Goal: Task Accomplishment & Management: Complete application form

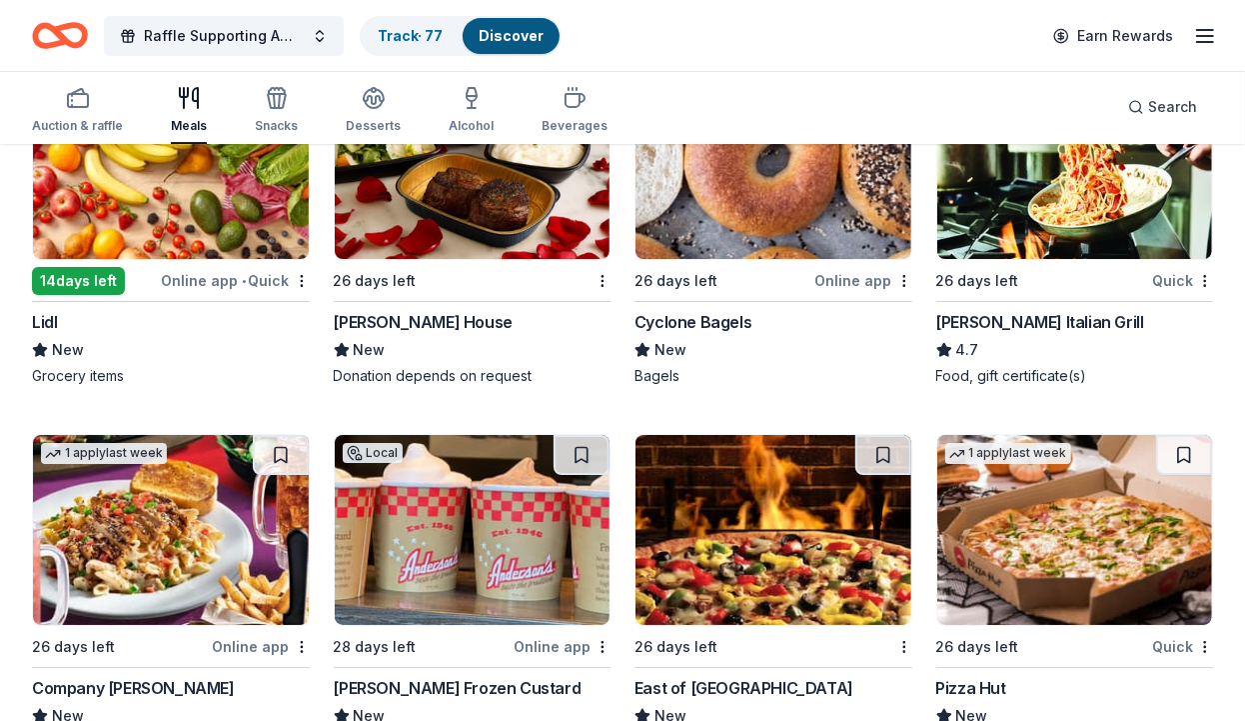
scroll to position [3810, 0]
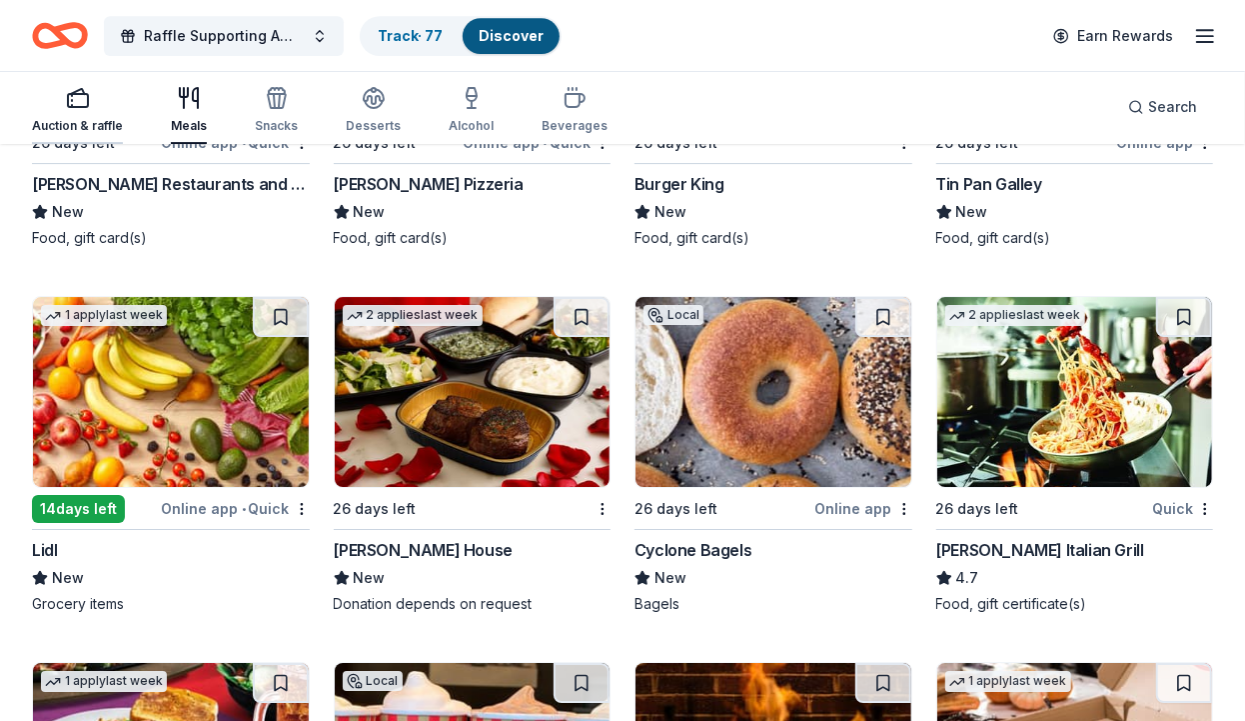
click at [95, 103] on div "button" at bounding box center [77, 98] width 91 height 24
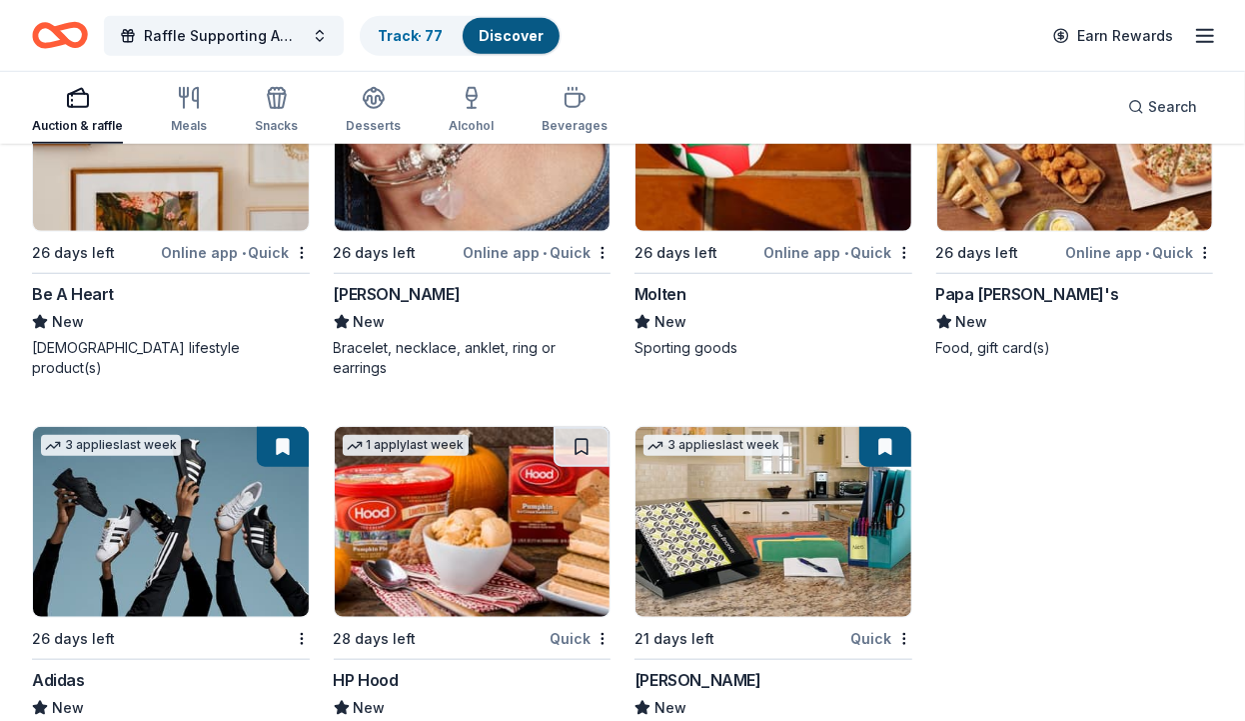
scroll to position [22961, 0]
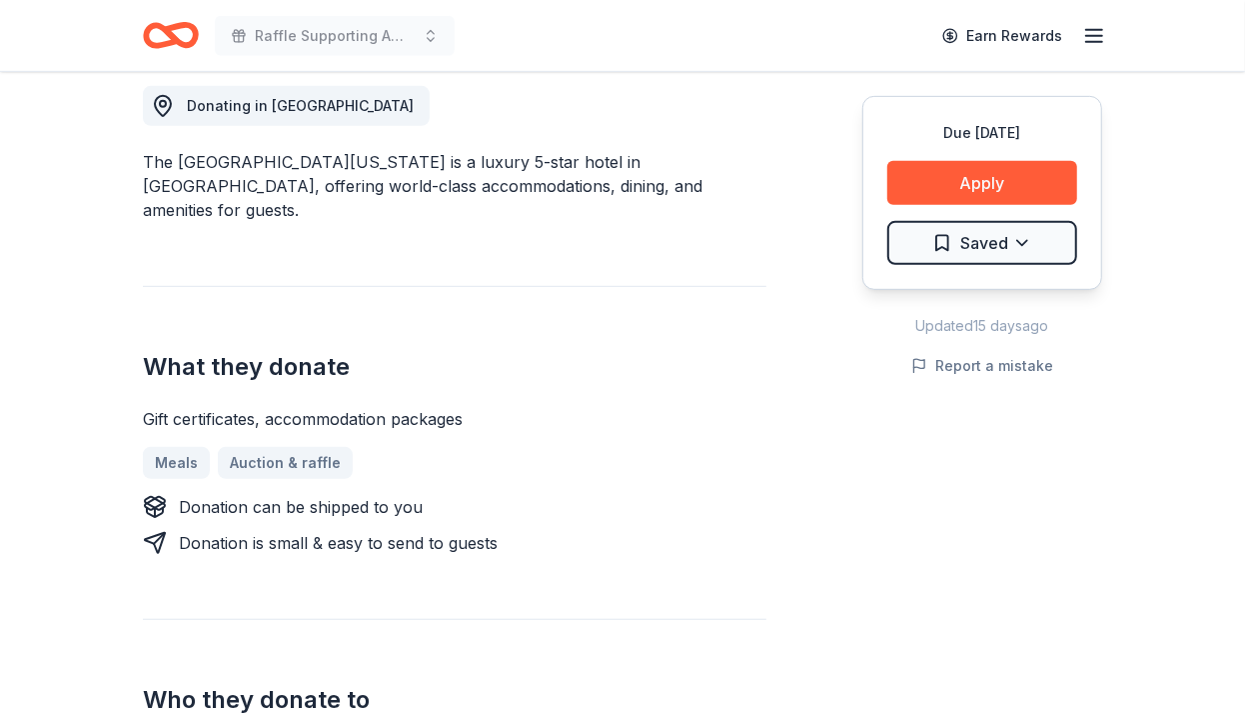
scroll to position [620, 0]
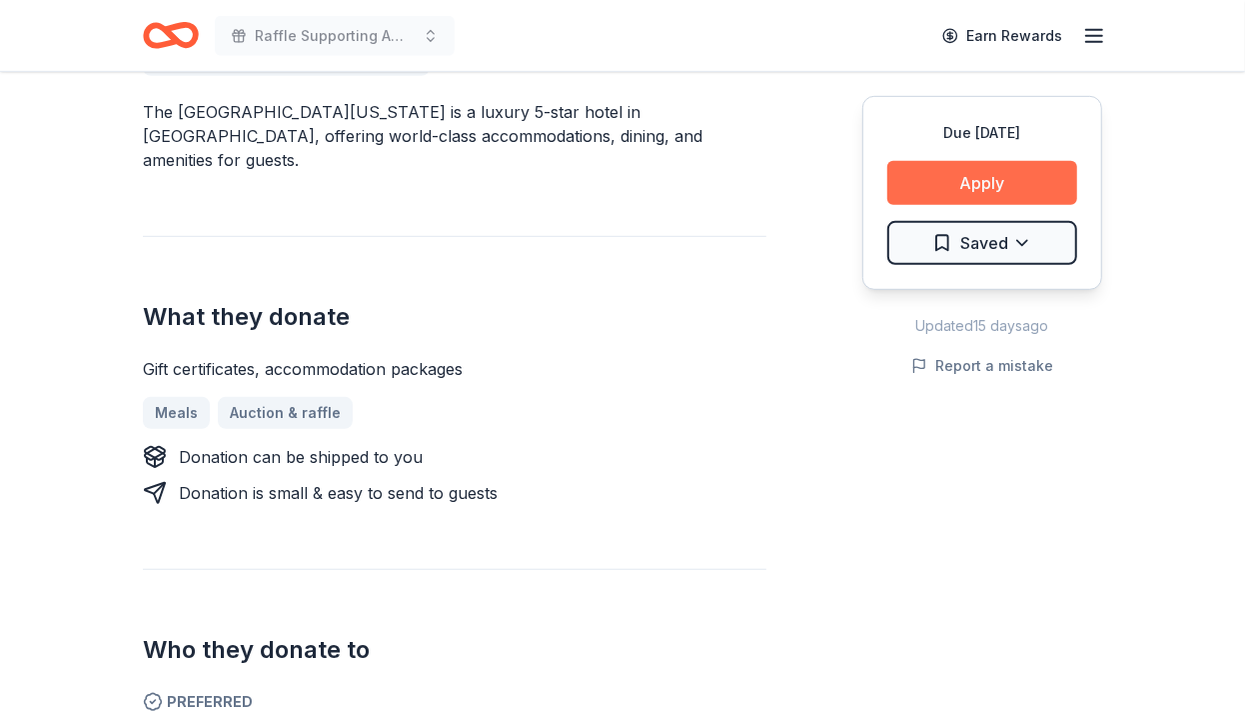
click at [963, 191] on button "Apply" at bounding box center [982, 183] width 190 height 44
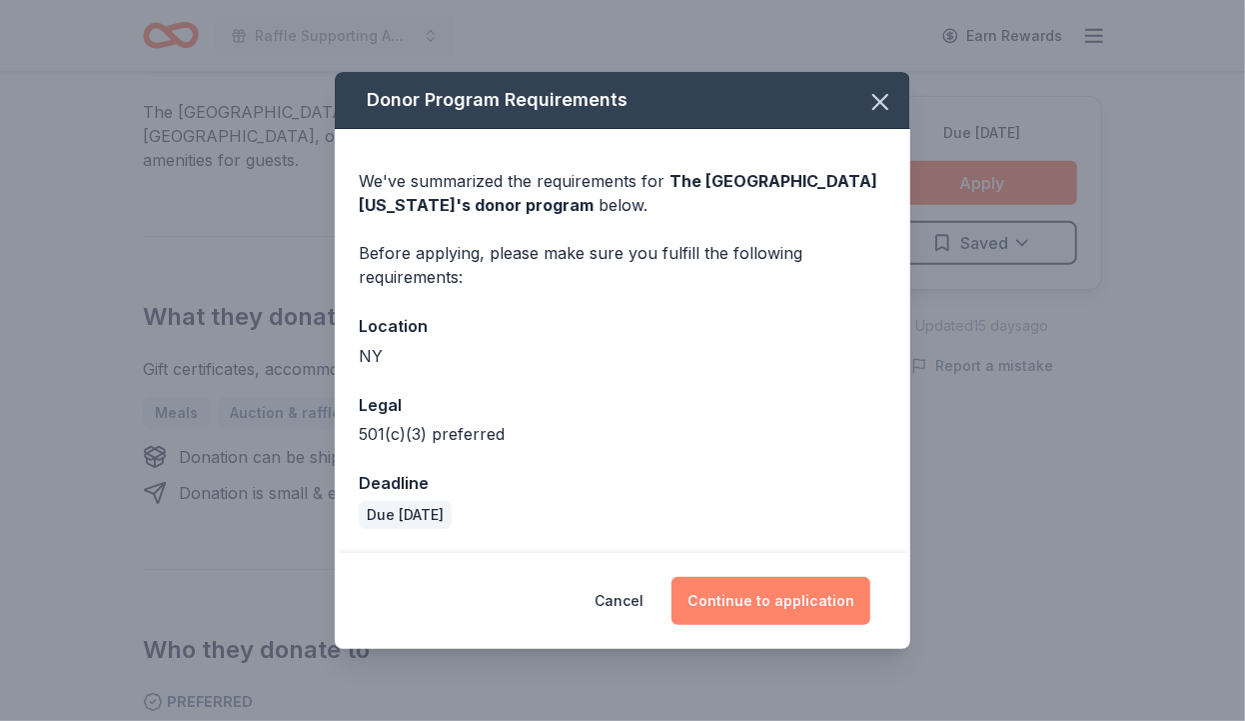
click at [772, 595] on button "Continue to application" at bounding box center [771, 601] width 199 height 48
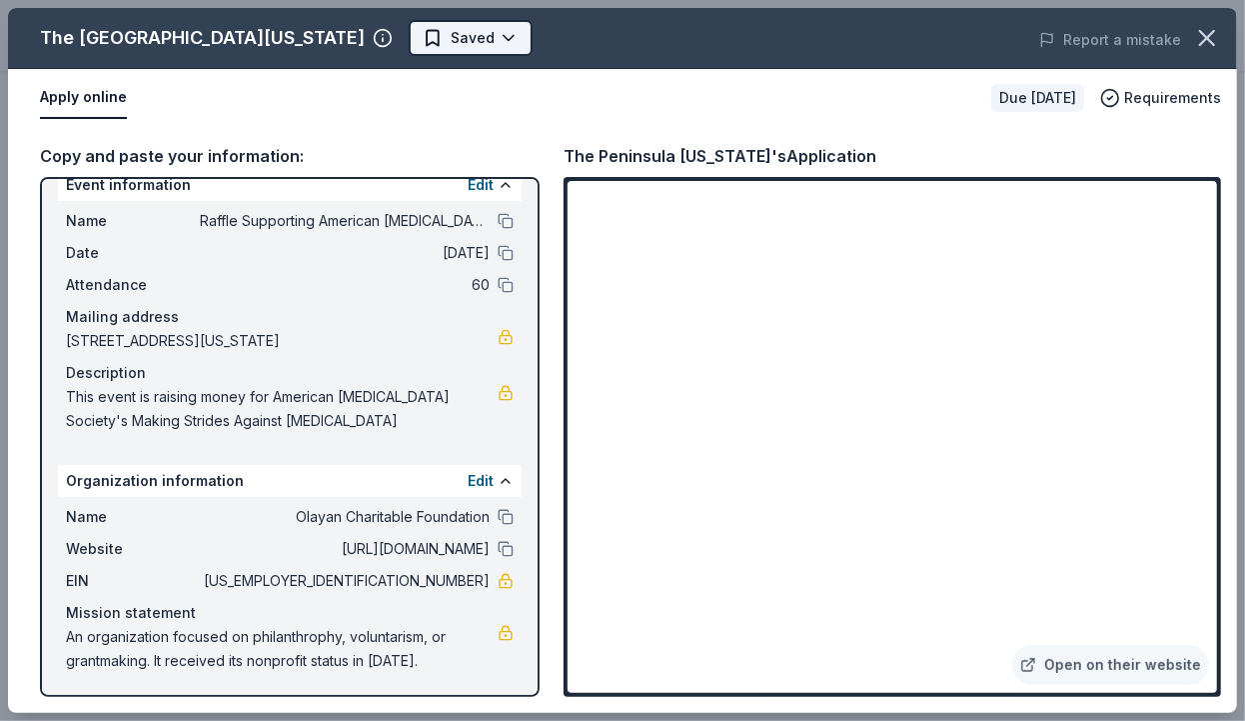
scroll to position [26, 0]
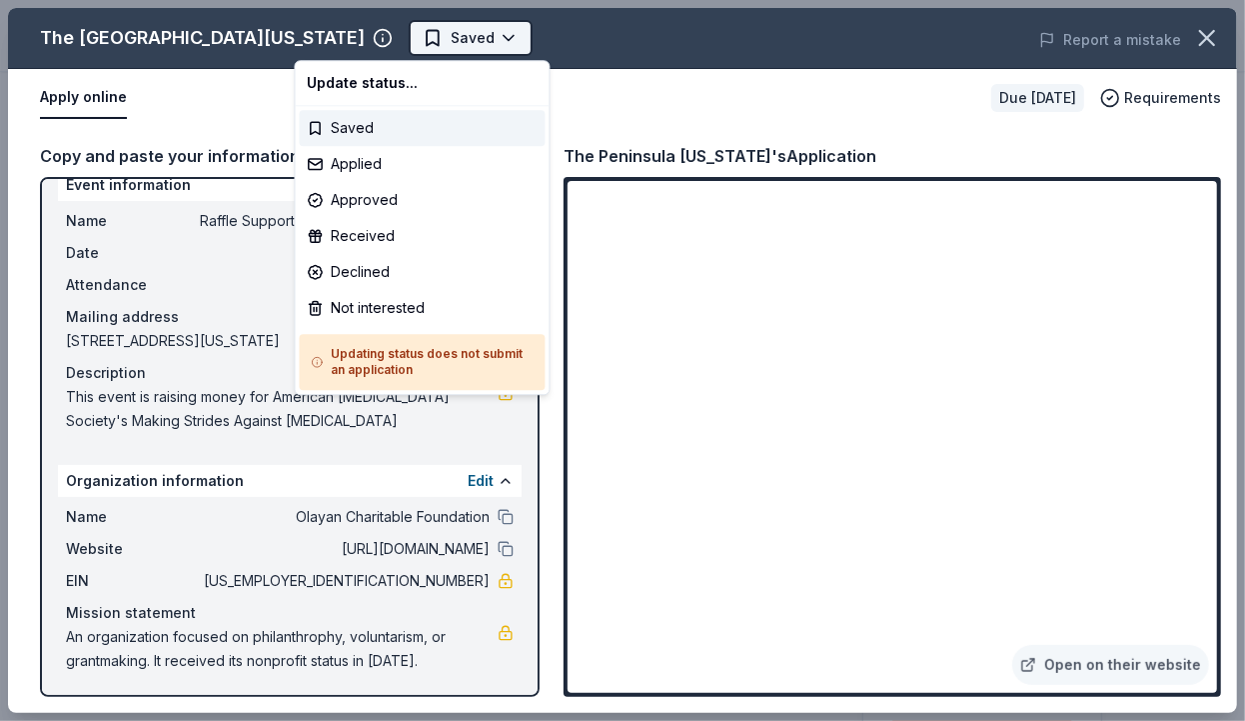
click at [388, 42] on body "Raffle Supporting American Cancer Society's "Making Strides Against Breast Canc…" at bounding box center [622, 360] width 1245 height 721
click at [377, 172] on div "Applied" at bounding box center [423, 164] width 246 height 36
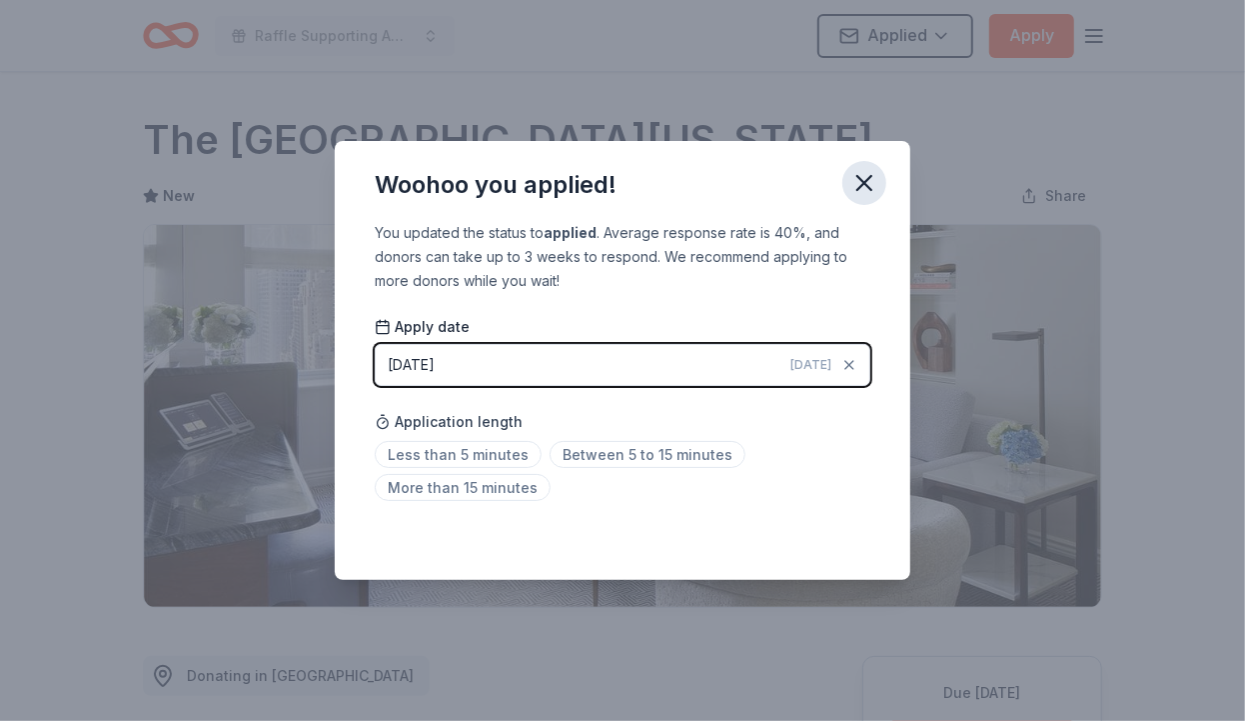
click at [864, 173] on icon "button" at bounding box center [864, 183] width 28 height 28
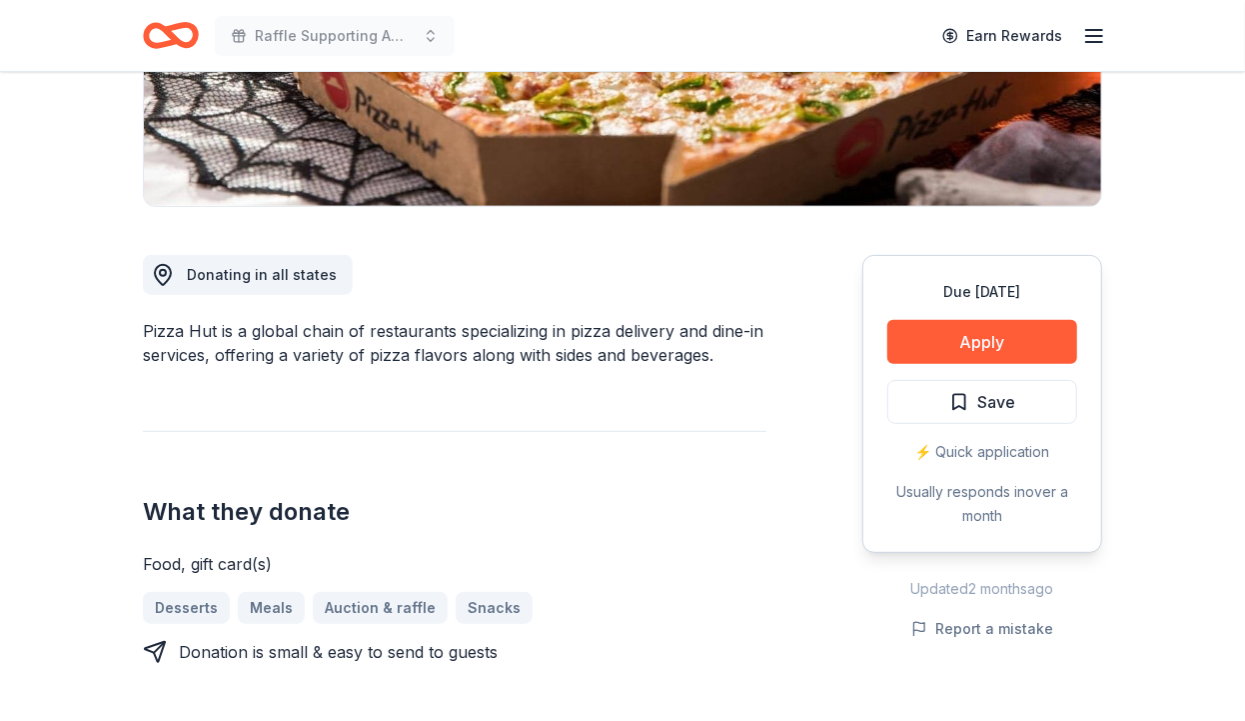
scroll to position [413, 0]
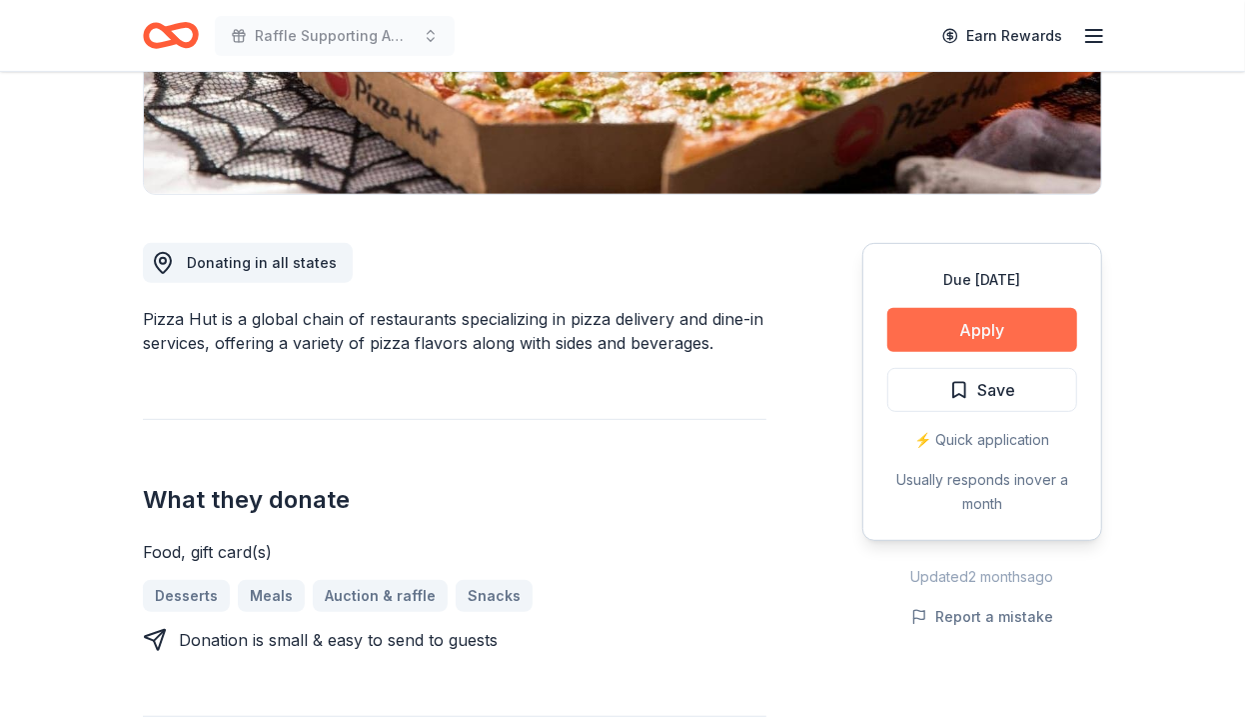
click at [973, 333] on button "Apply" at bounding box center [982, 330] width 190 height 44
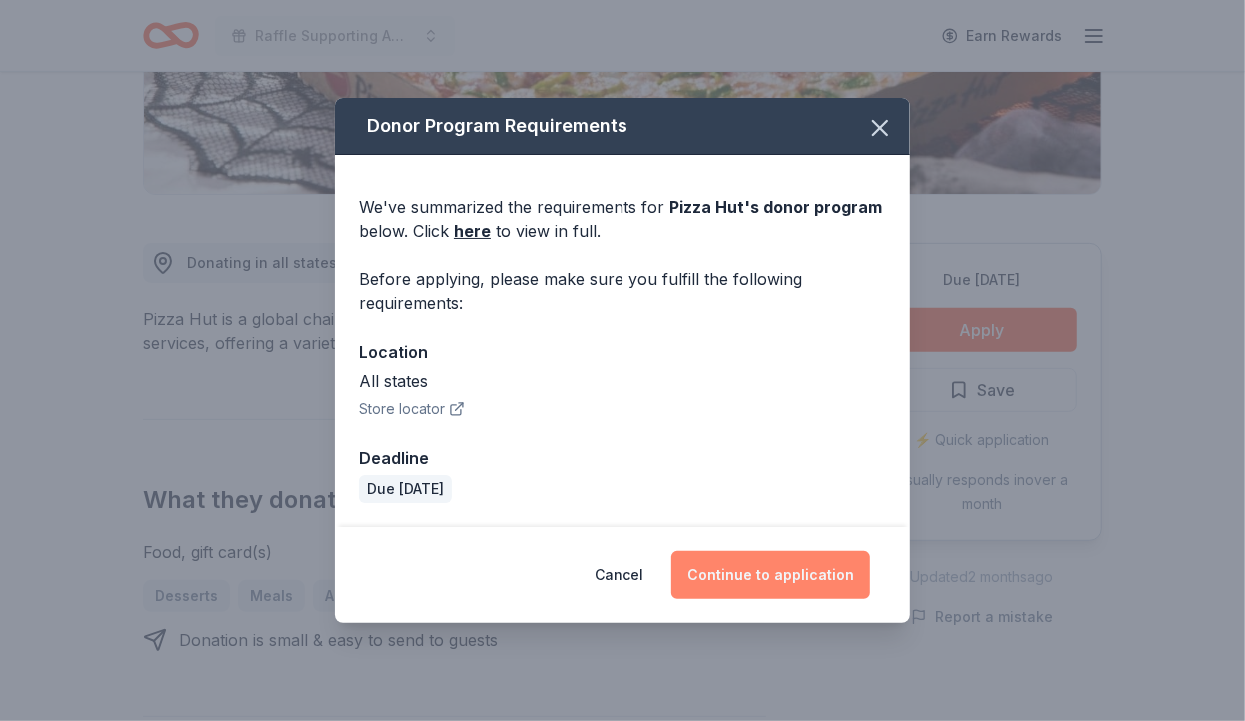
click at [803, 580] on button "Continue to application" at bounding box center [771, 575] width 199 height 48
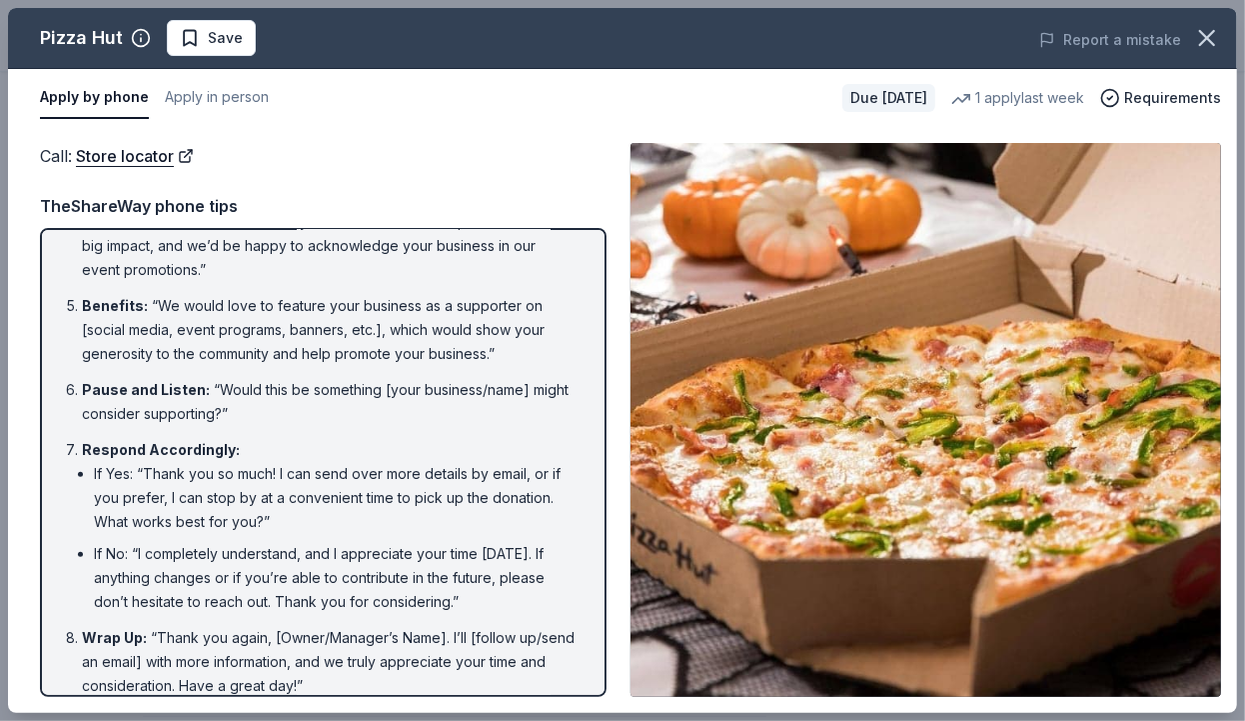
scroll to position [353, 0]
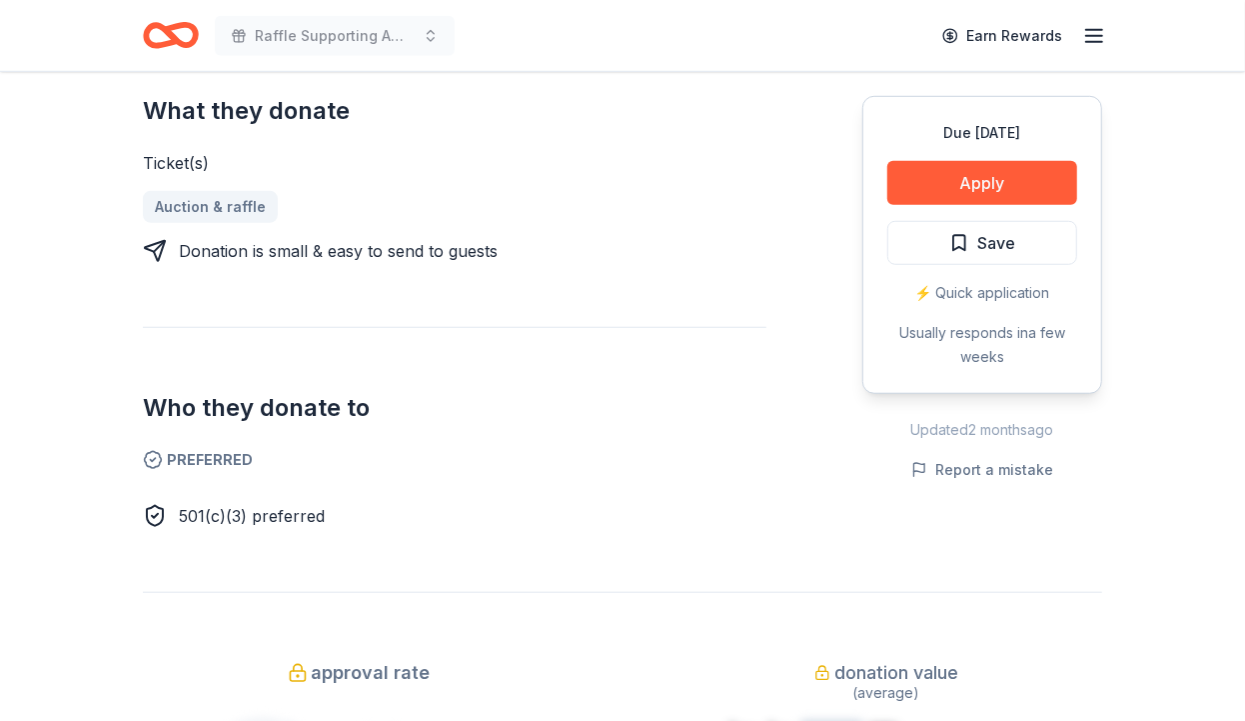
scroll to position [827, 0]
click at [946, 190] on button "Apply" at bounding box center [982, 183] width 190 height 44
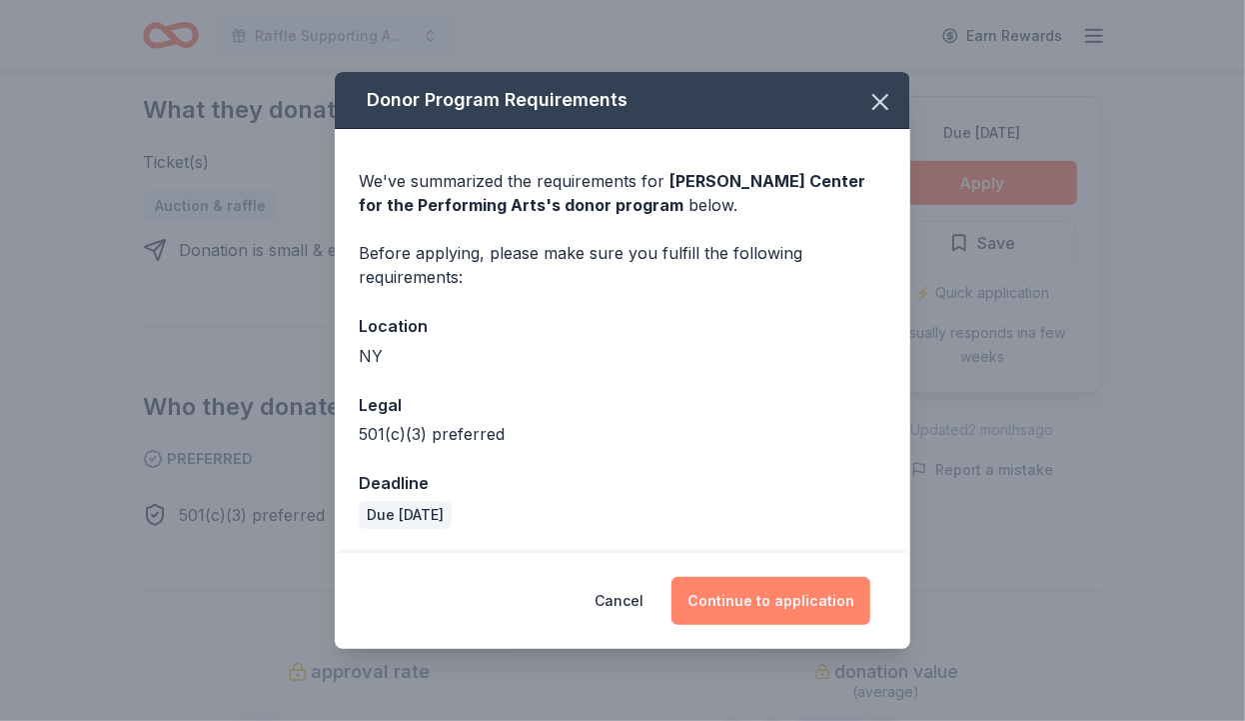
click at [794, 595] on button "Continue to application" at bounding box center [771, 601] width 199 height 48
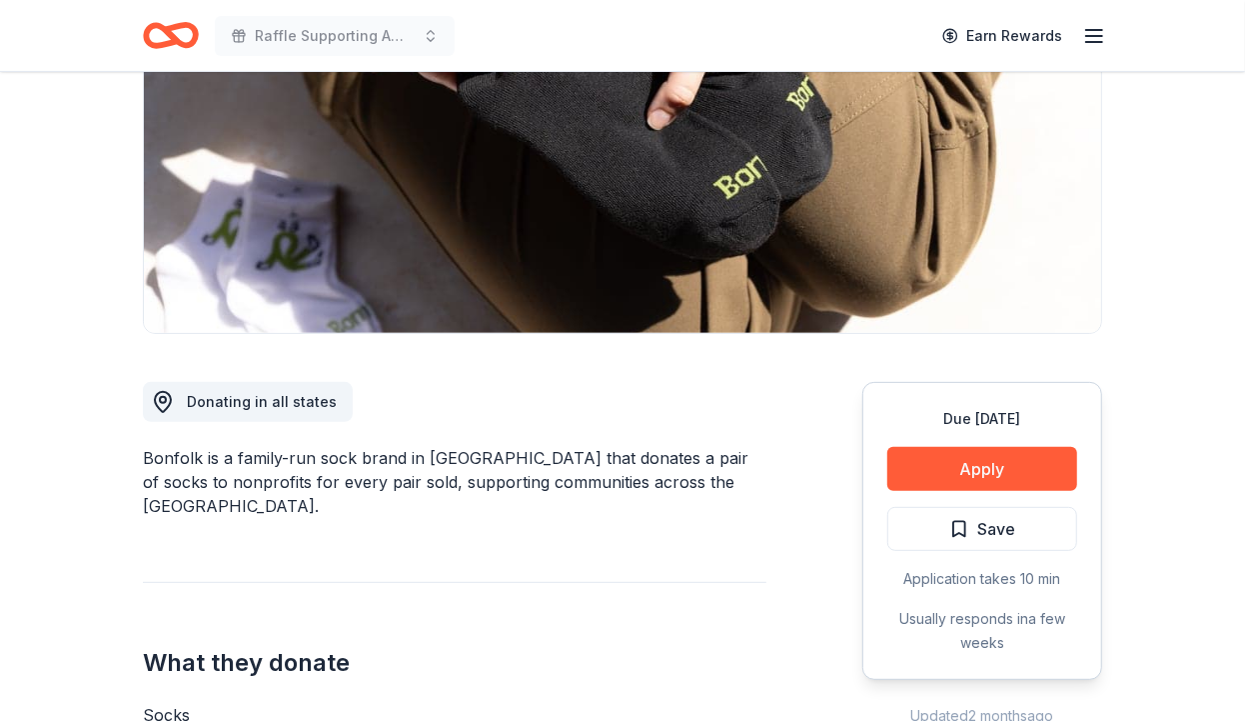
scroll to position [310, 0]
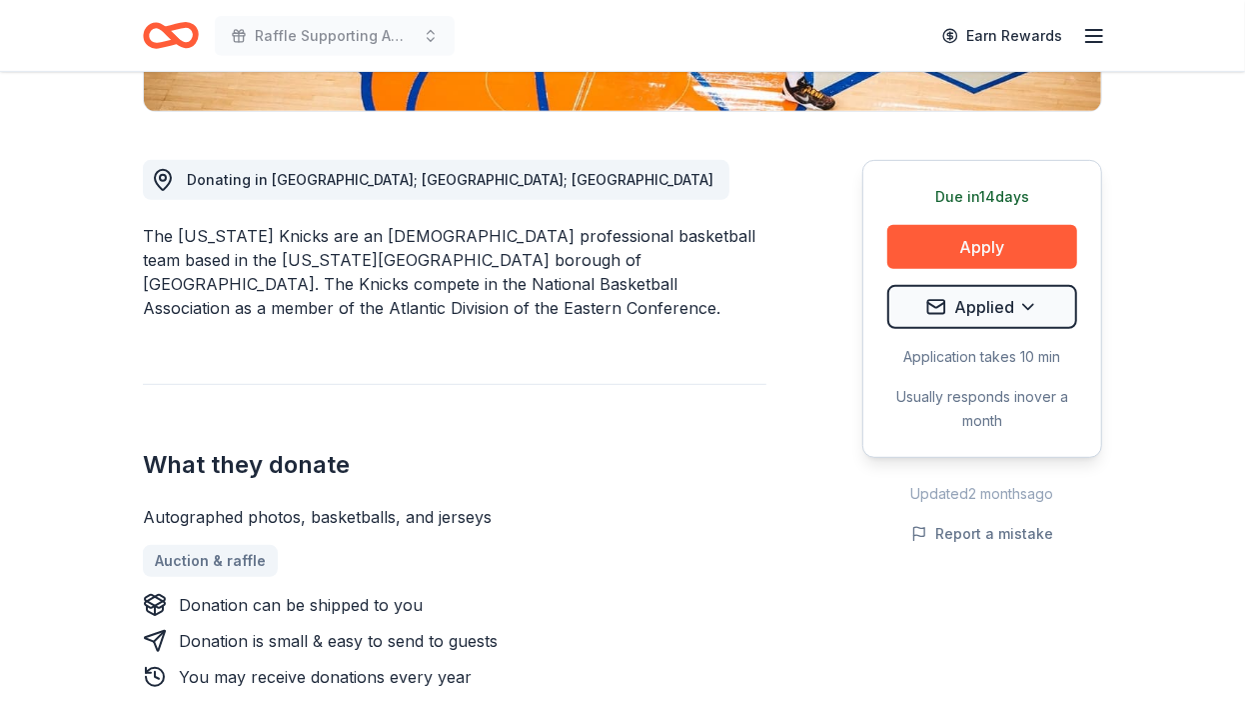
scroll to position [517, 0]
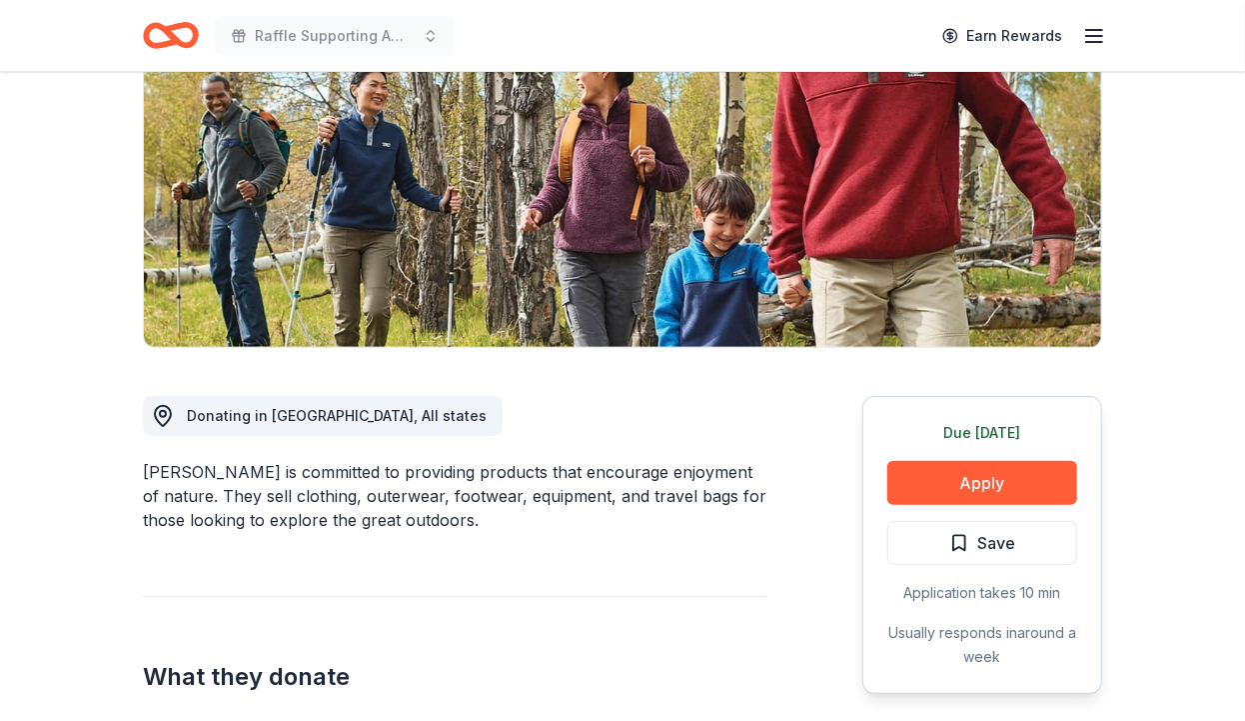
scroll to position [310, 0]
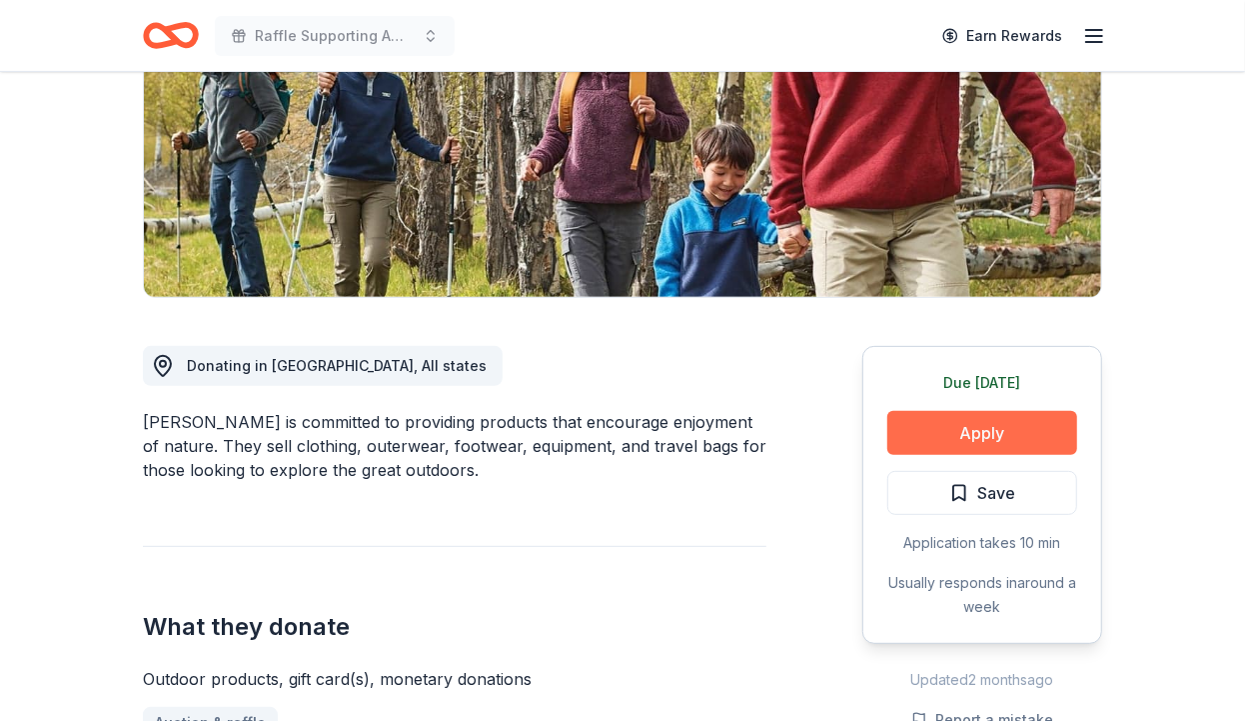
click at [971, 429] on button "Apply" at bounding box center [982, 433] width 190 height 44
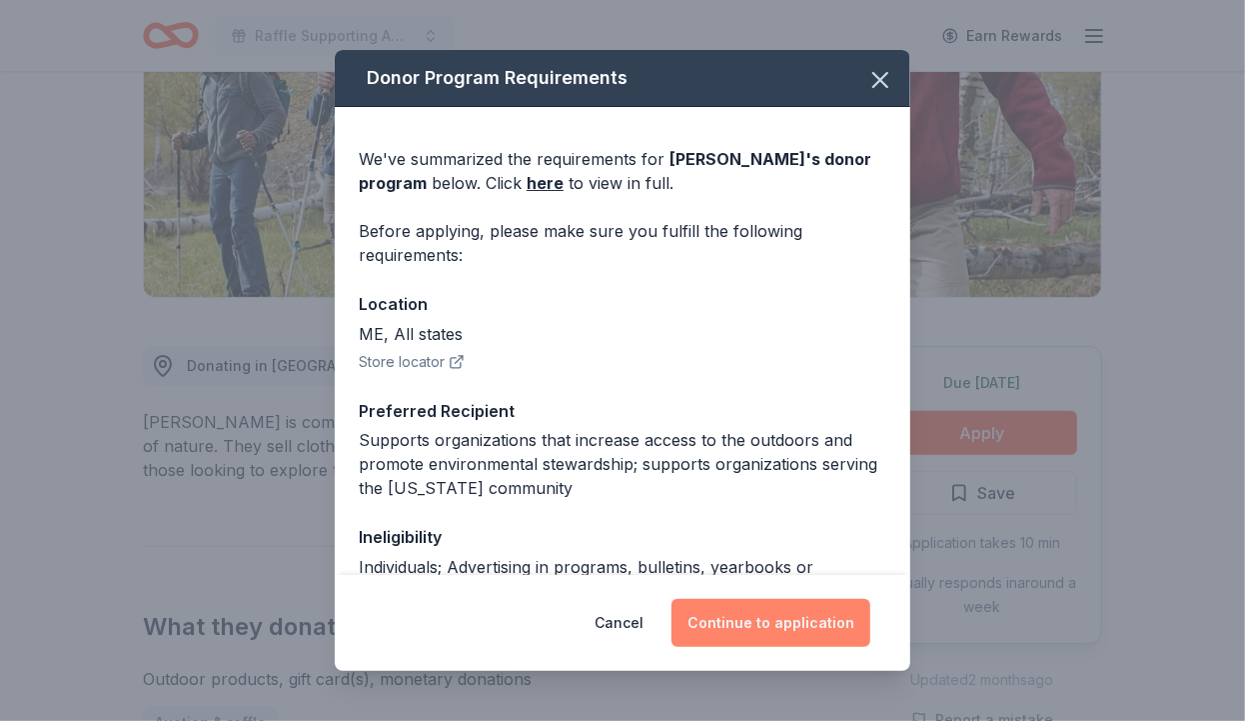
click at [800, 628] on button "Continue to application" at bounding box center [771, 623] width 199 height 48
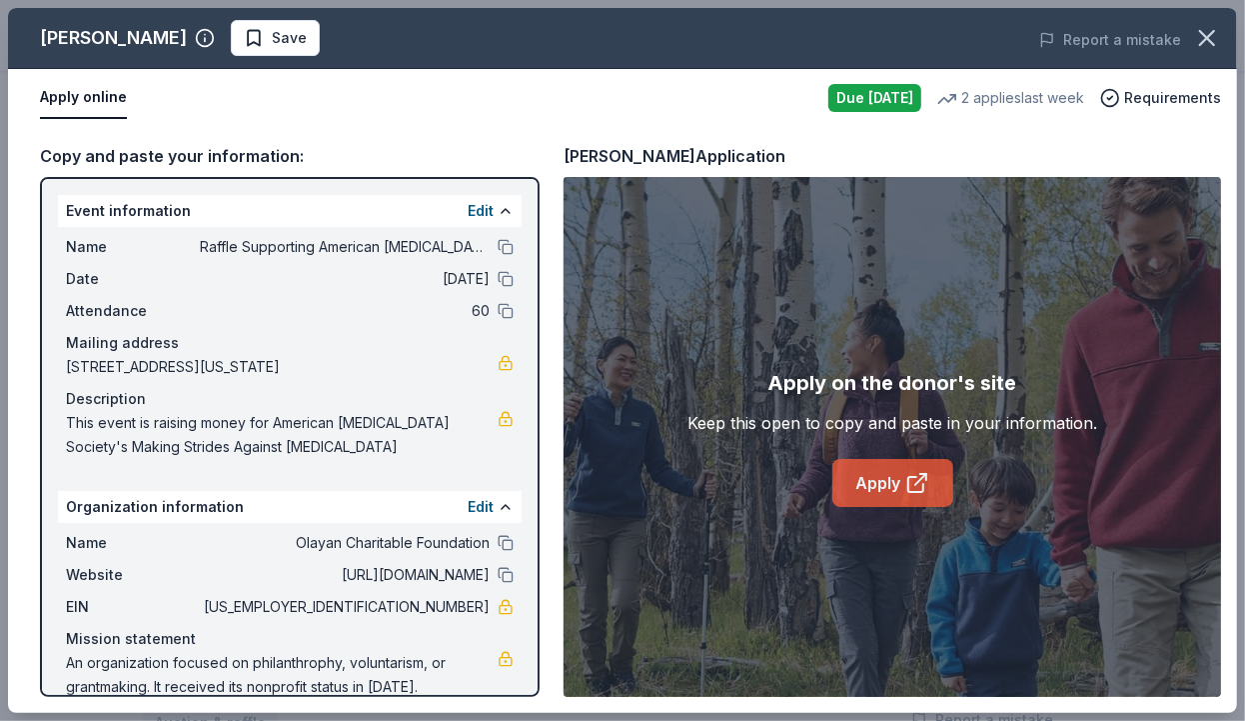
click at [908, 477] on icon at bounding box center [915, 484] width 15 height 15
click at [906, 492] on icon at bounding box center [917, 483] width 24 height 24
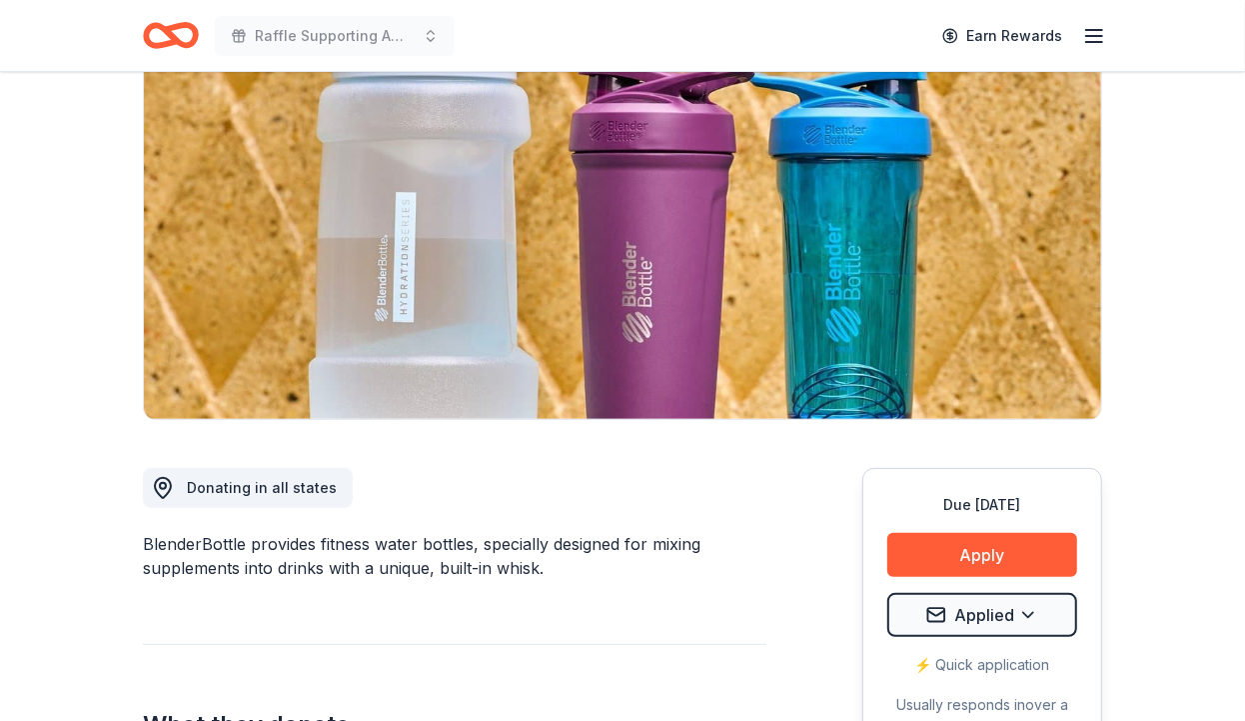
scroll to position [206, 0]
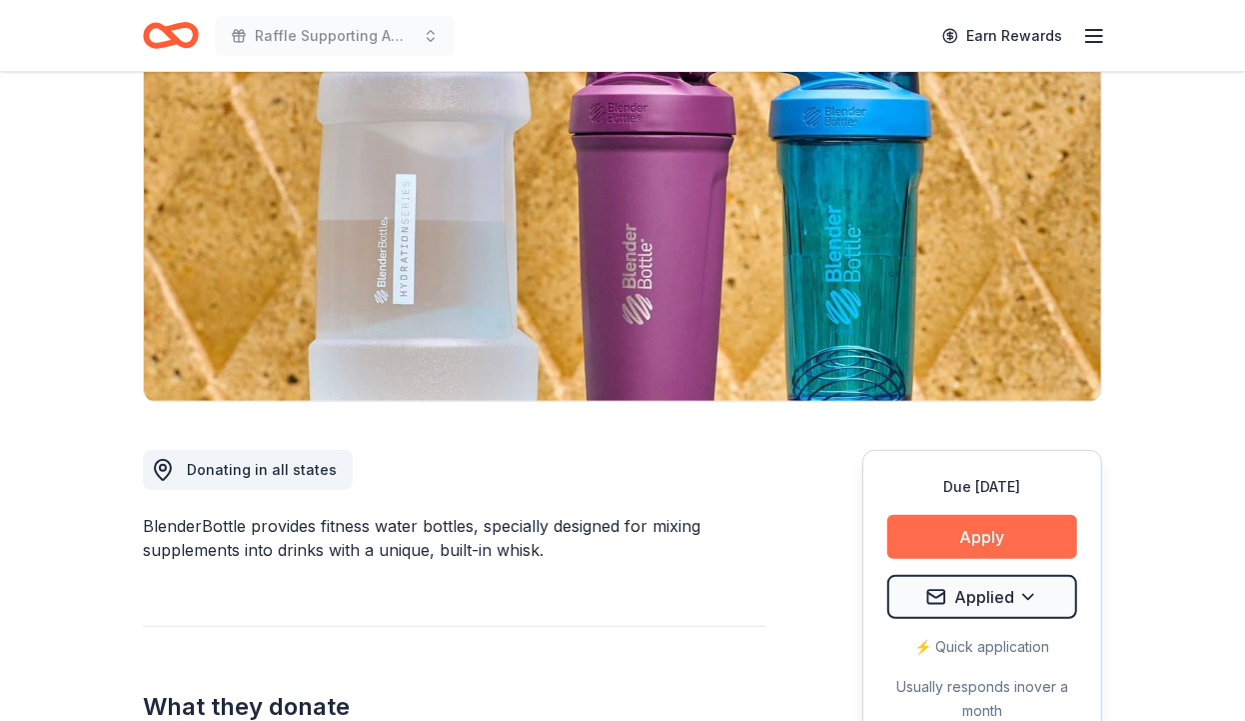
click at [1015, 541] on button "Apply" at bounding box center [982, 537] width 190 height 44
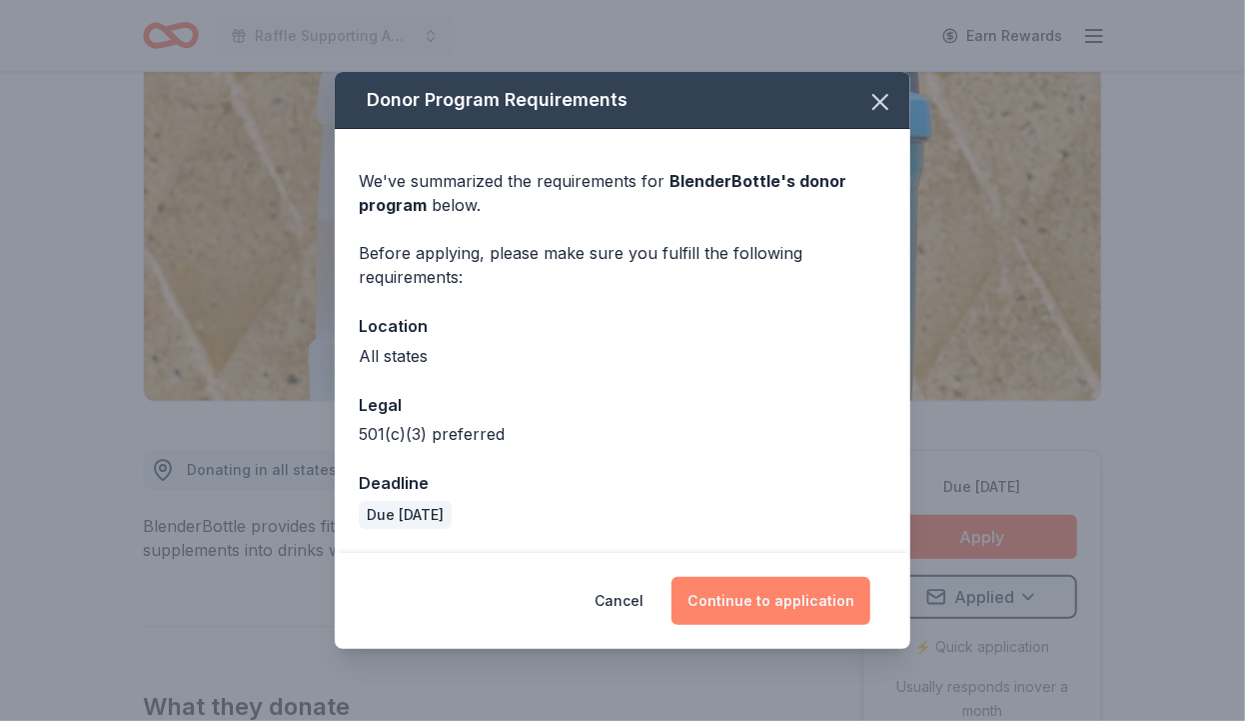
click at [788, 597] on button "Continue to application" at bounding box center [771, 601] width 199 height 48
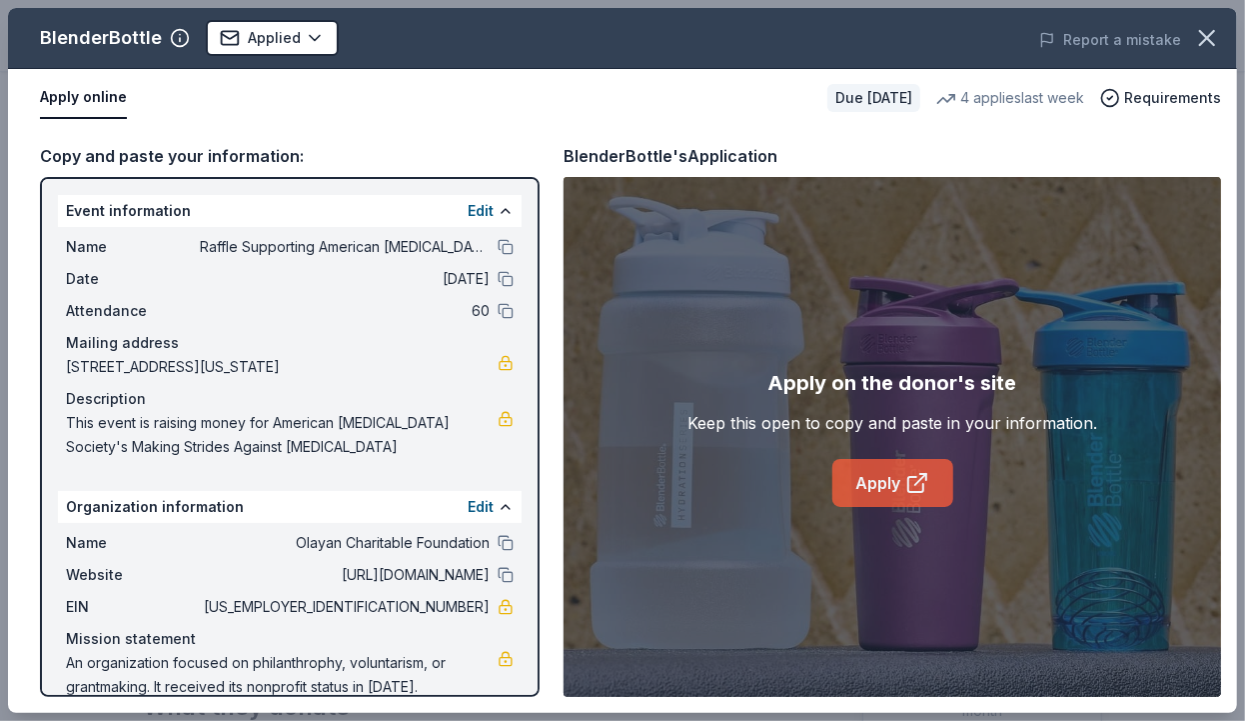
click at [919, 480] on icon at bounding box center [920, 479] width 11 height 11
